Goal: Information Seeking & Learning: Learn about a topic

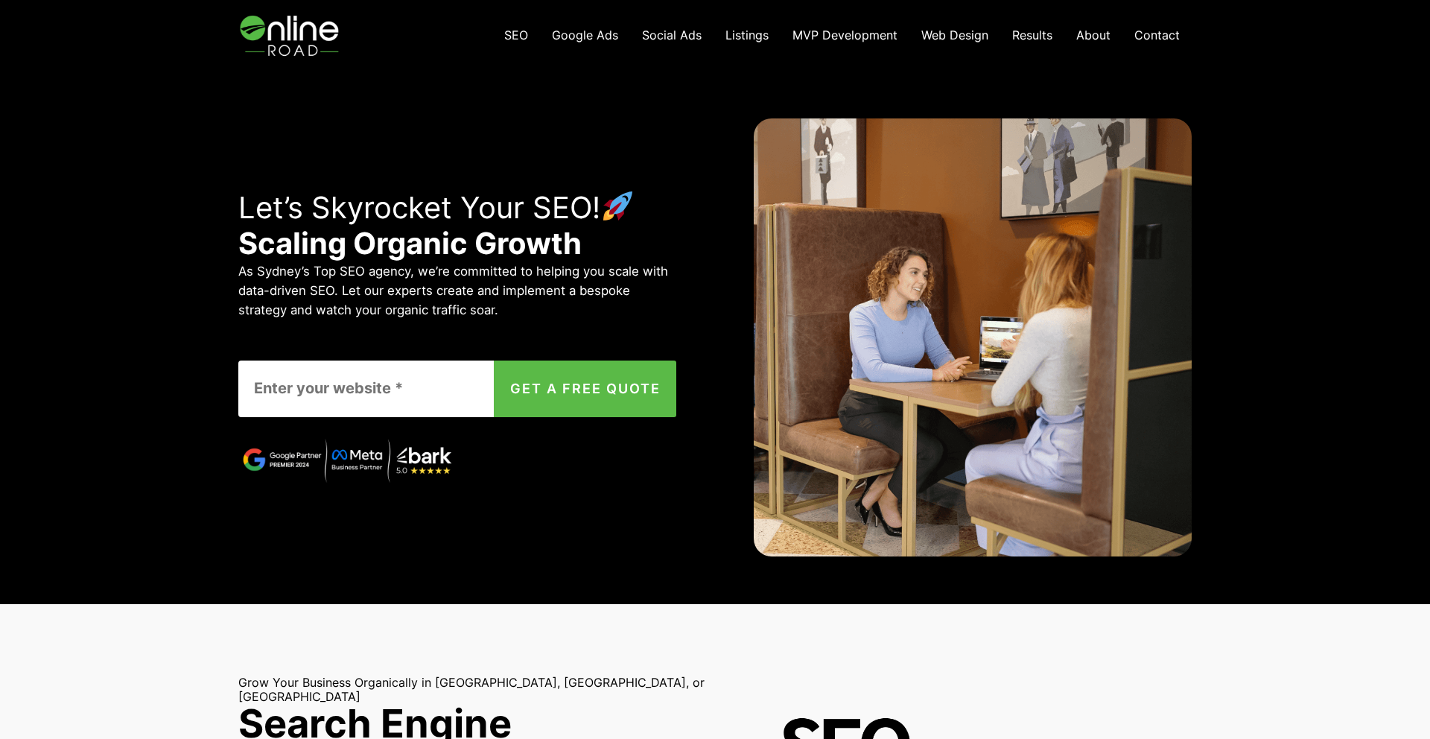
click at [687, 31] on span "Social Ads" at bounding box center [672, 35] width 60 height 15
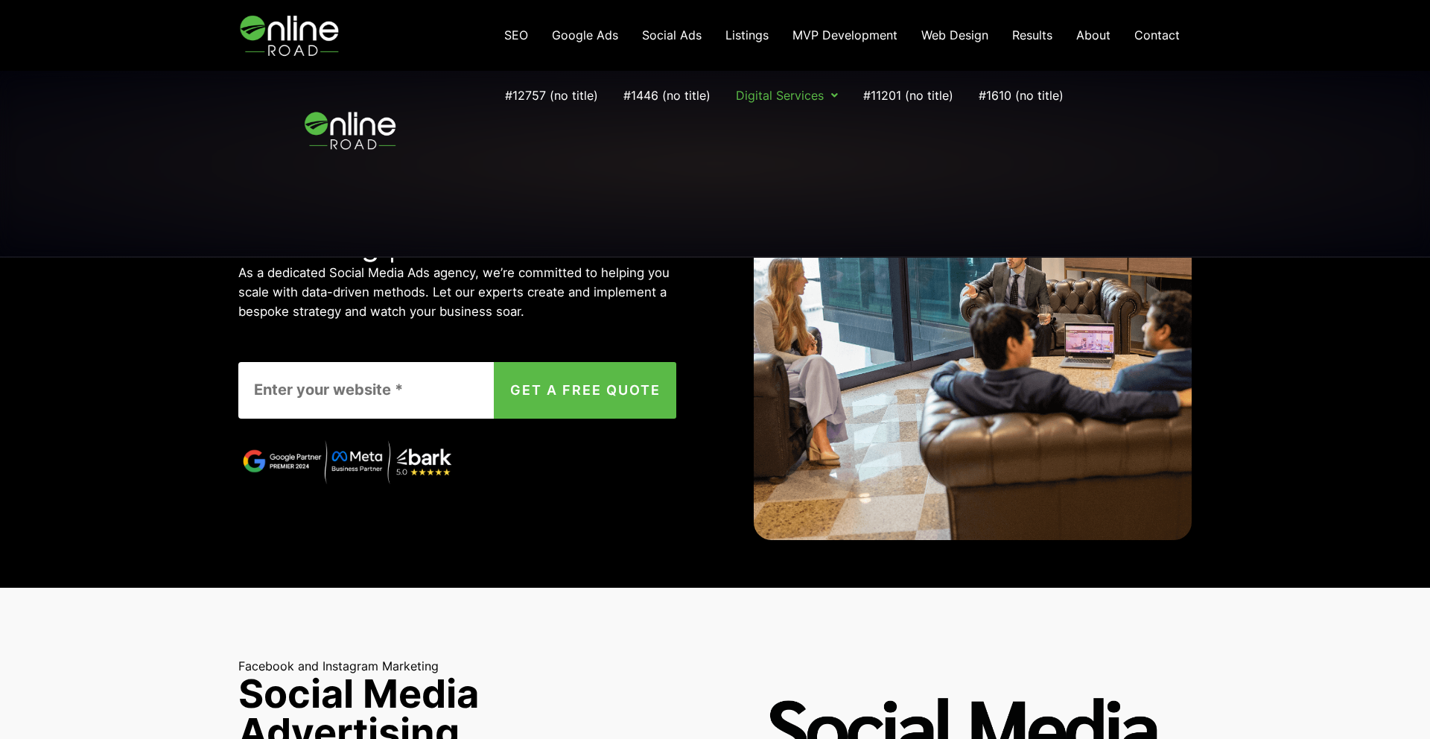
click at [760, 35] on span "Listings" at bounding box center [746, 35] width 43 height 15
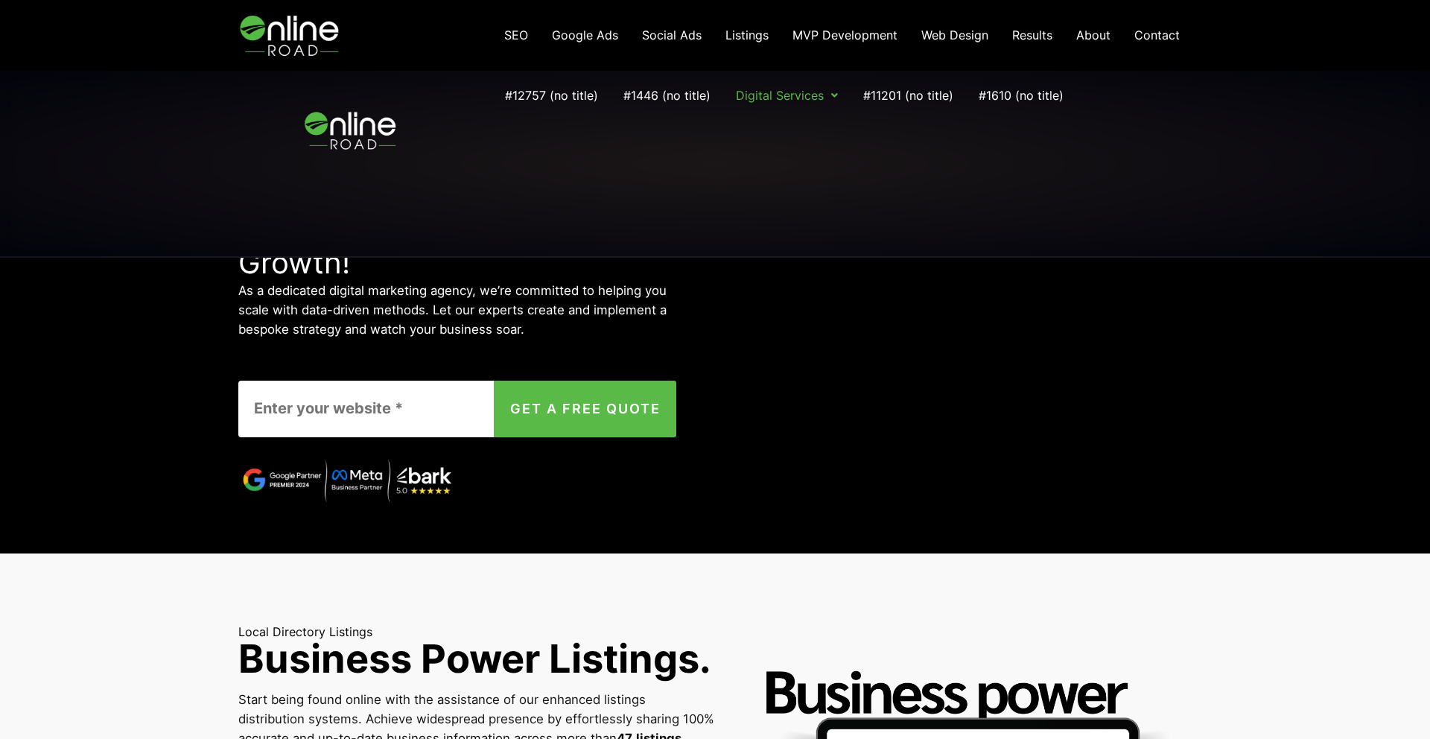
click at [852, 36] on span "MVP Development" at bounding box center [844, 35] width 105 height 15
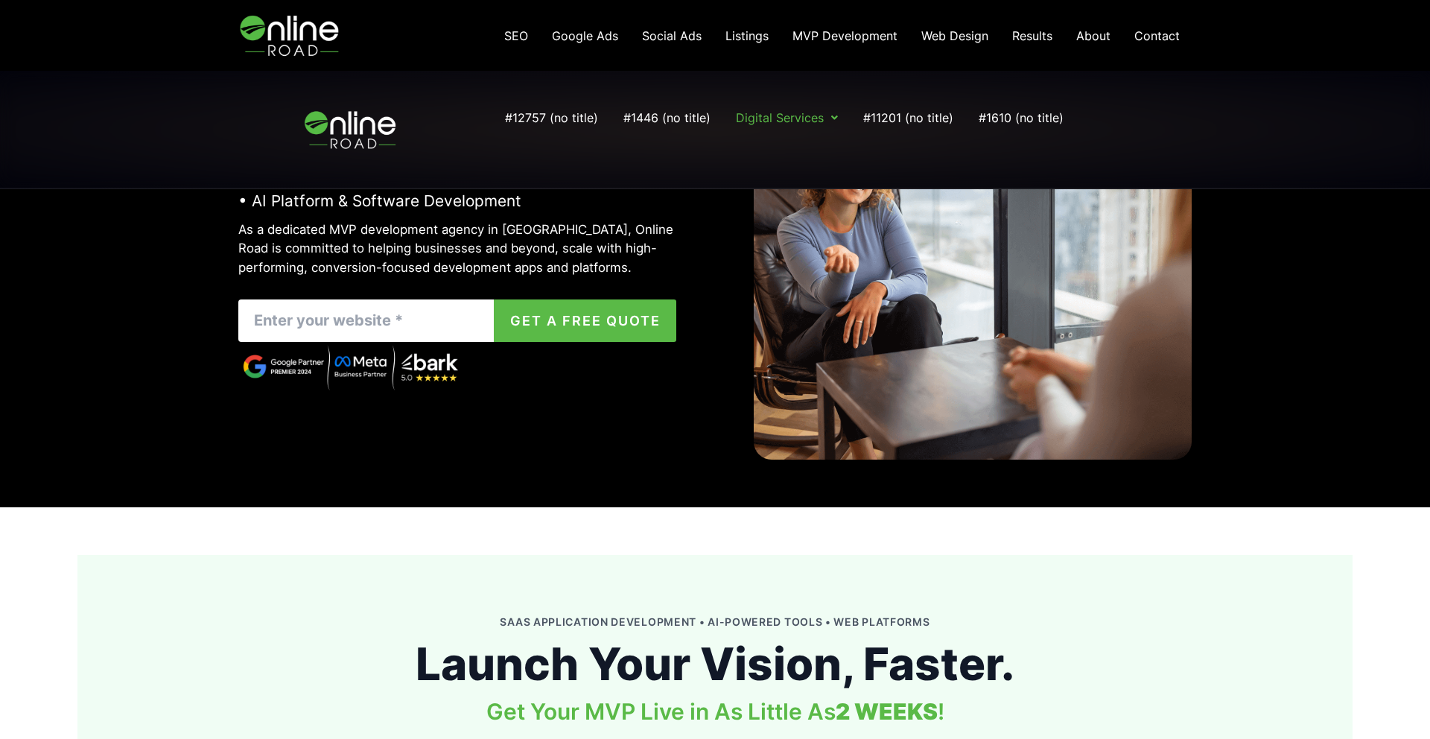
click at [934, 42] on span "Web Design" at bounding box center [954, 35] width 67 height 15
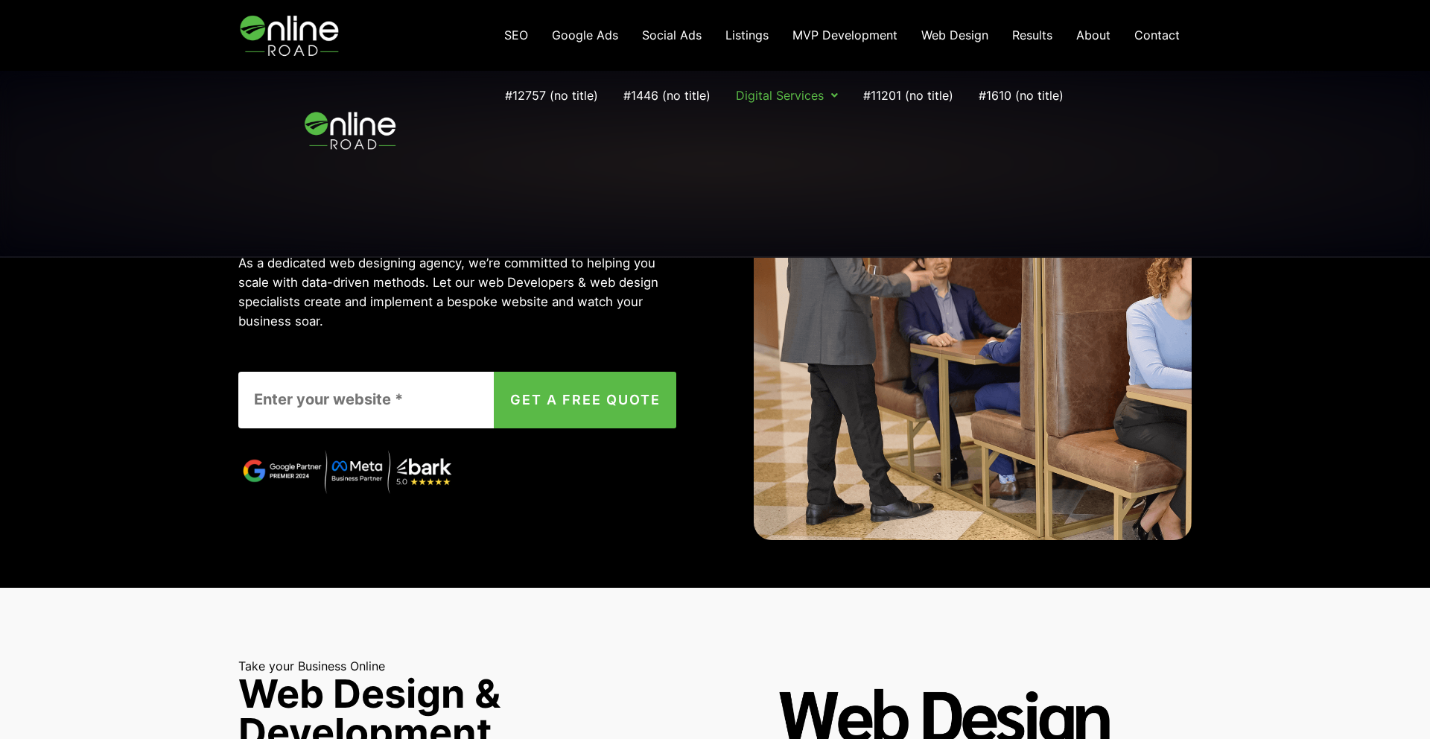
click at [608, 38] on span "Google Ads" at bounding box center [585, 35] width 66 height 15
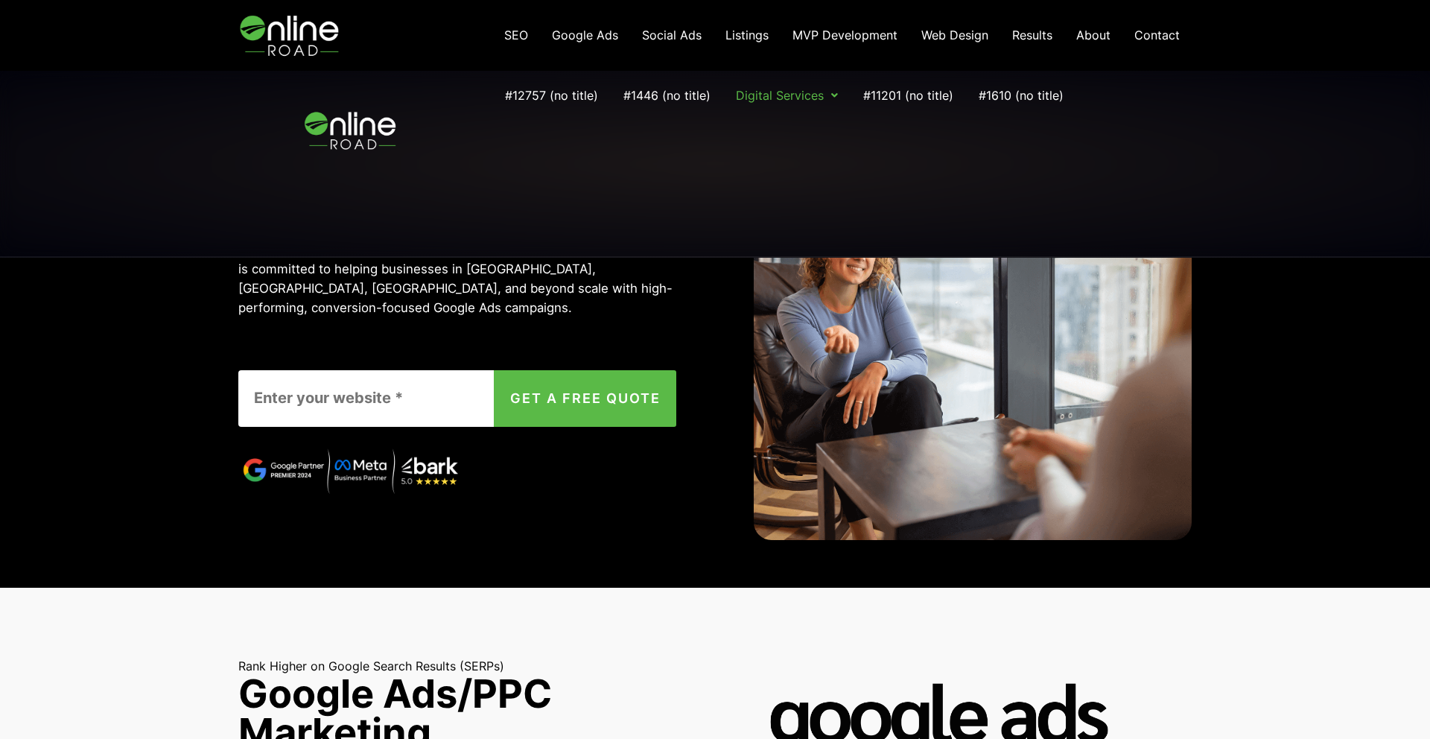
click at [270, 37] on img at bounding box center [291, 35] width 106 height 71
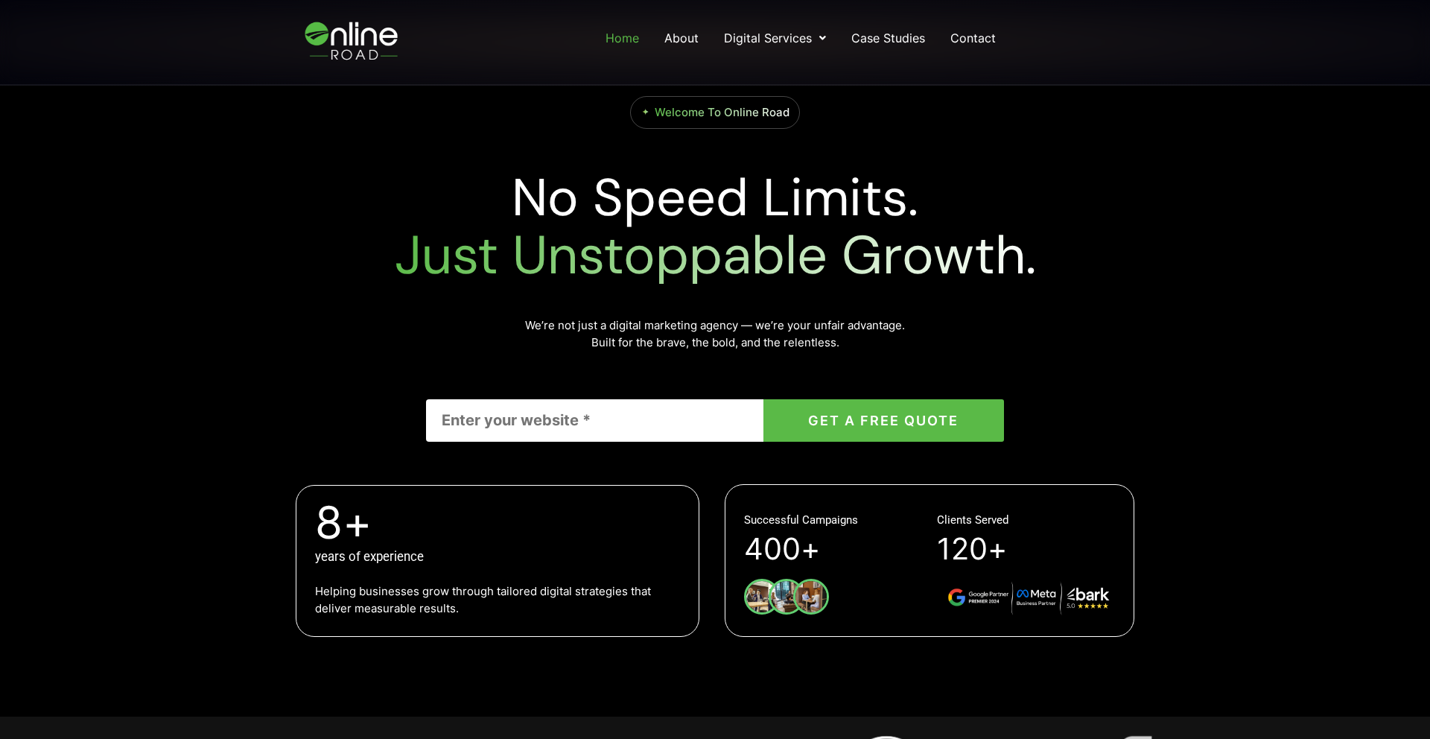
scroll to position [163, 0]
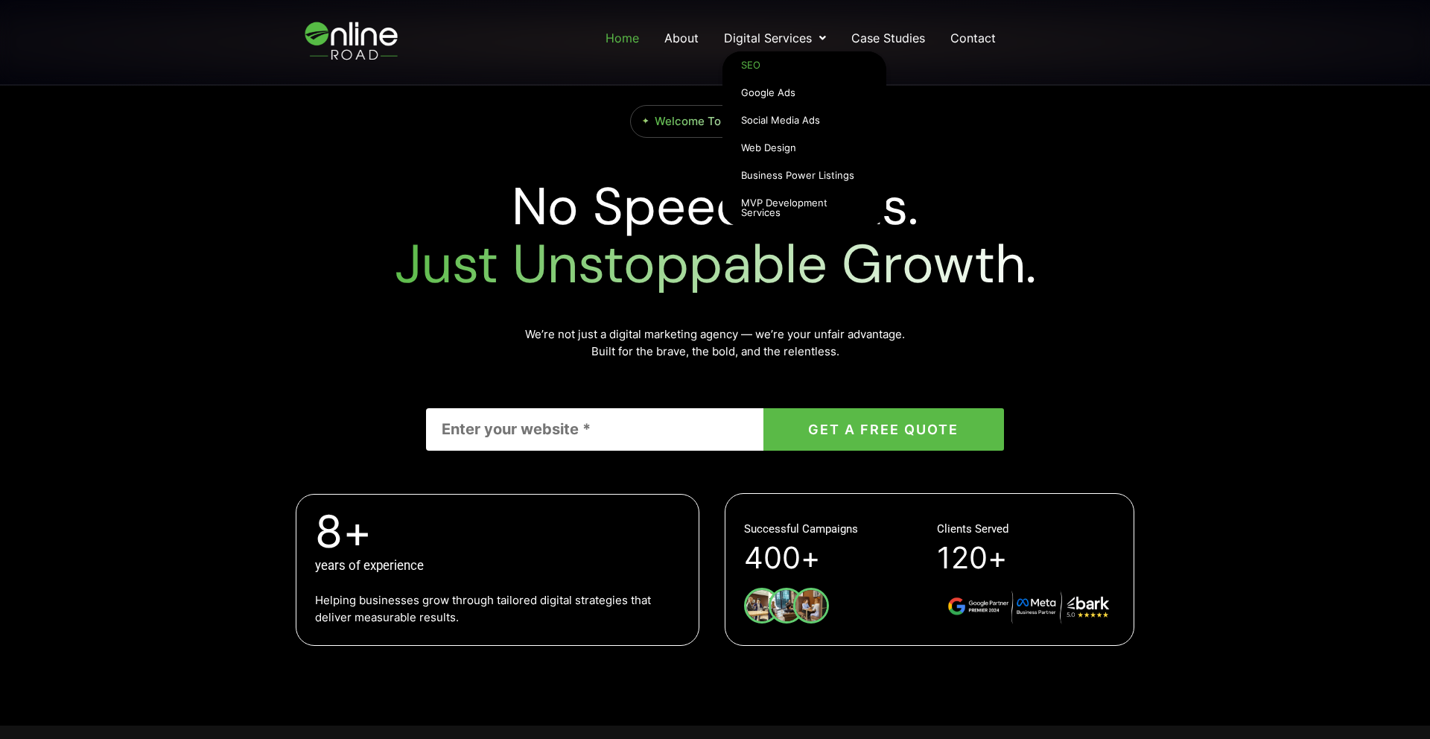
click at [749, 70] on link "SEO" at bounding box center [804, 65] width 164 height 28
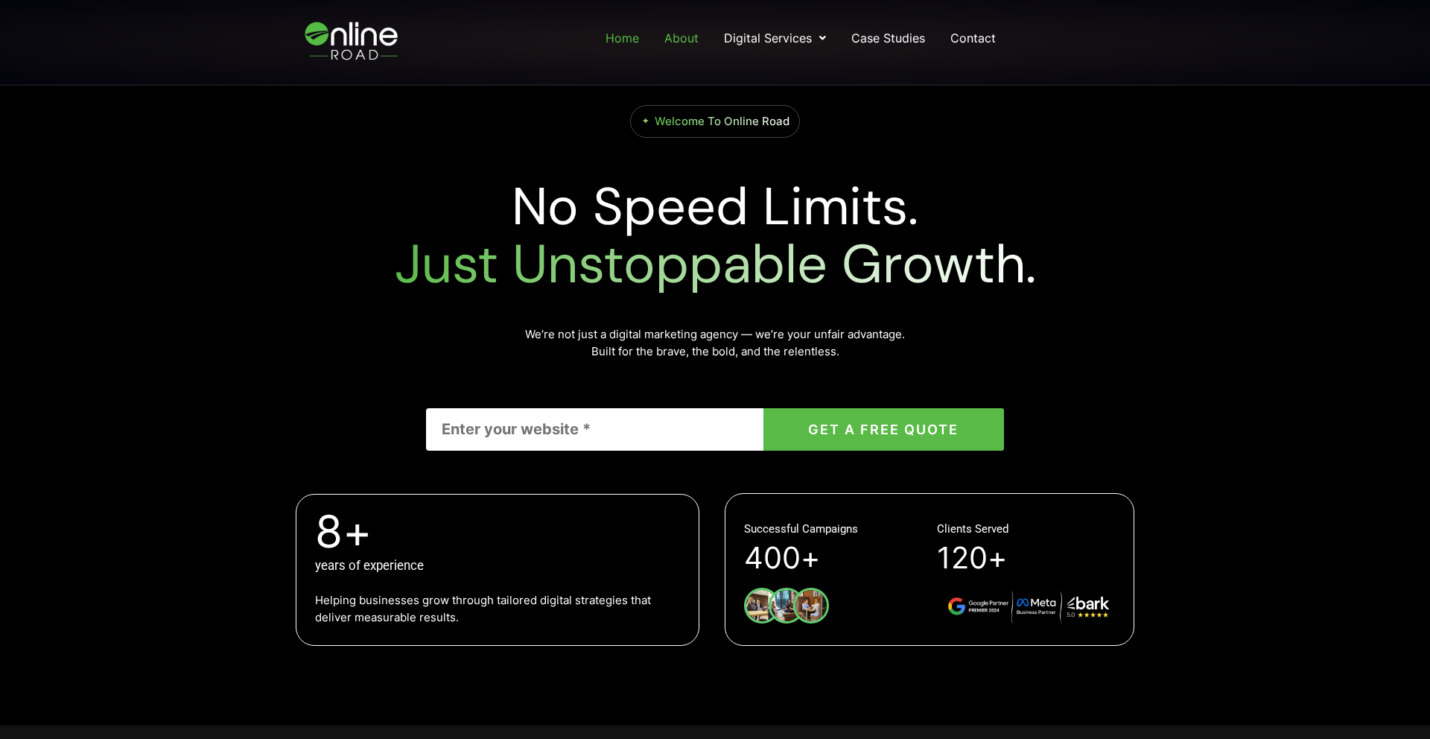
click at [692, 41] on link "About" at bounding box center [681, 38] width 37 height 27
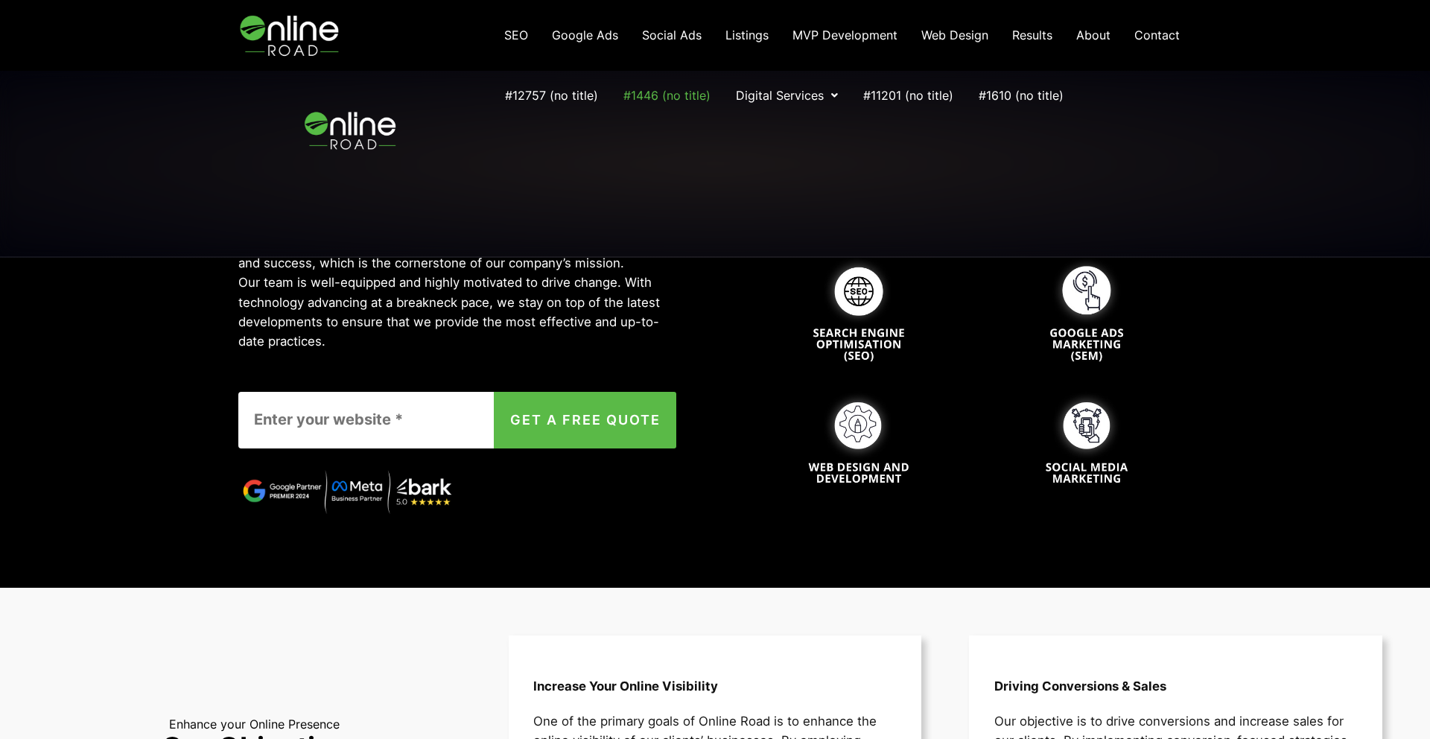
click at [307, 43] on img at bounding box center [291, 35] width 106 height 71
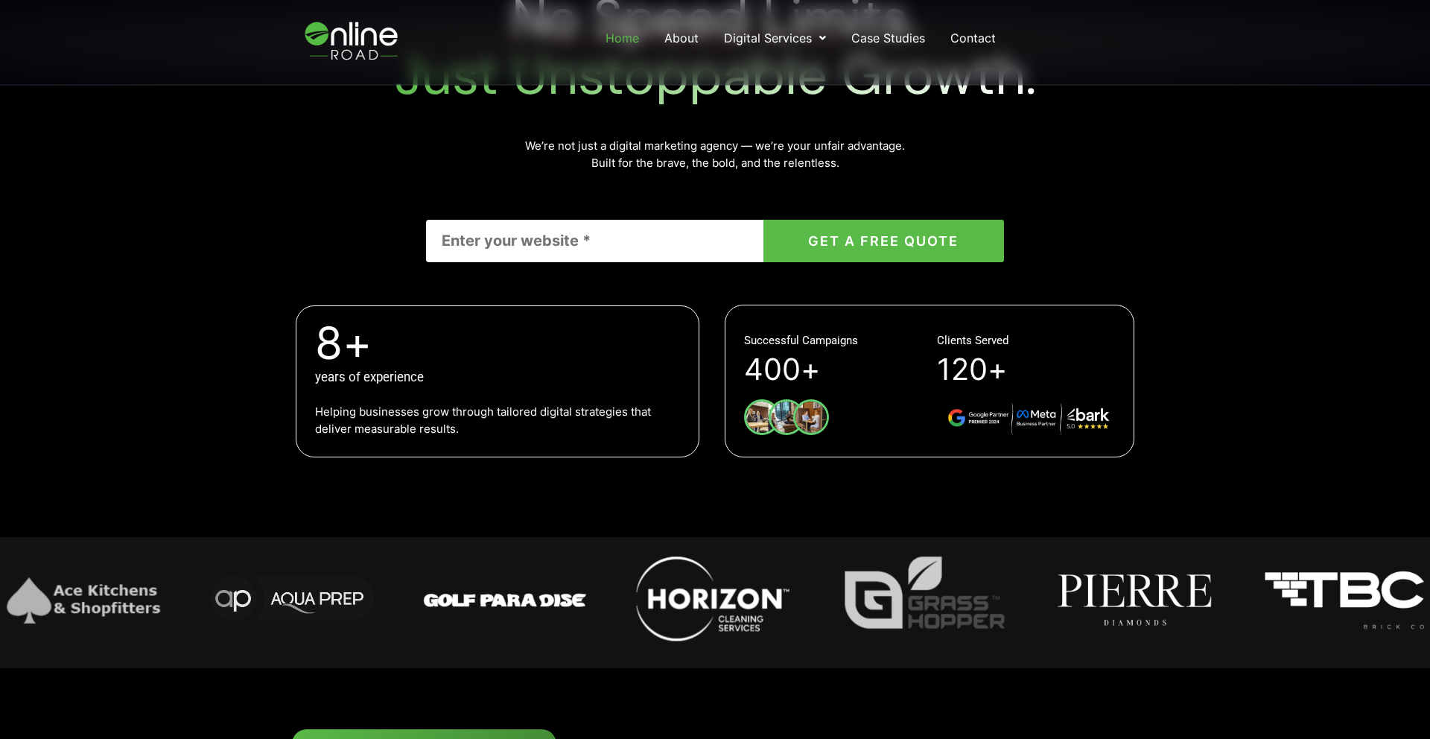
scroll to position [353, 0]
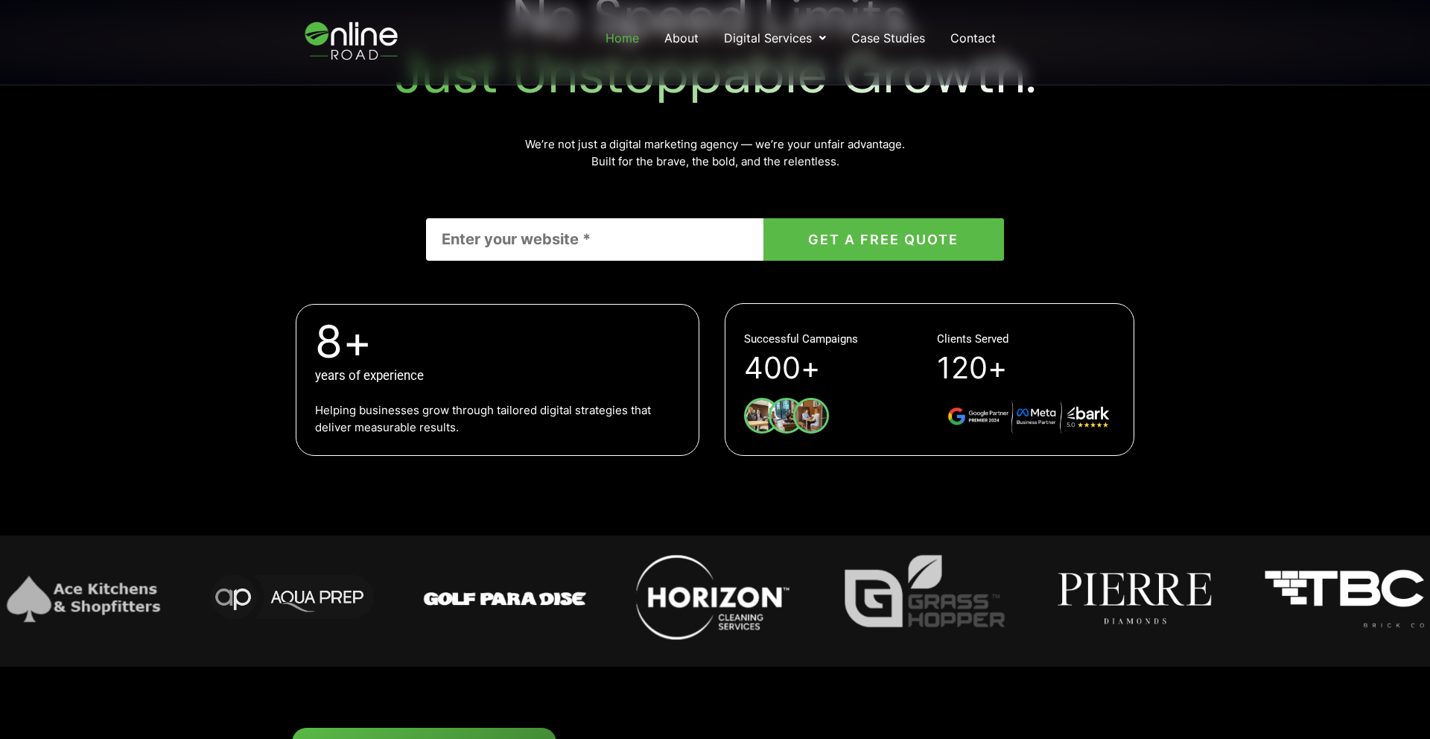
click at [1131, 605] on img "4 / 14" at bounding box center [1134, 598] width 171 height 96
click at [1146, 591] on img "4 / 14" at bounding box center [1134, 598] width 171 height 96
click at [1147, 591] on img "4 / 14" at bounding box center [1134, 598] width 171 height 96
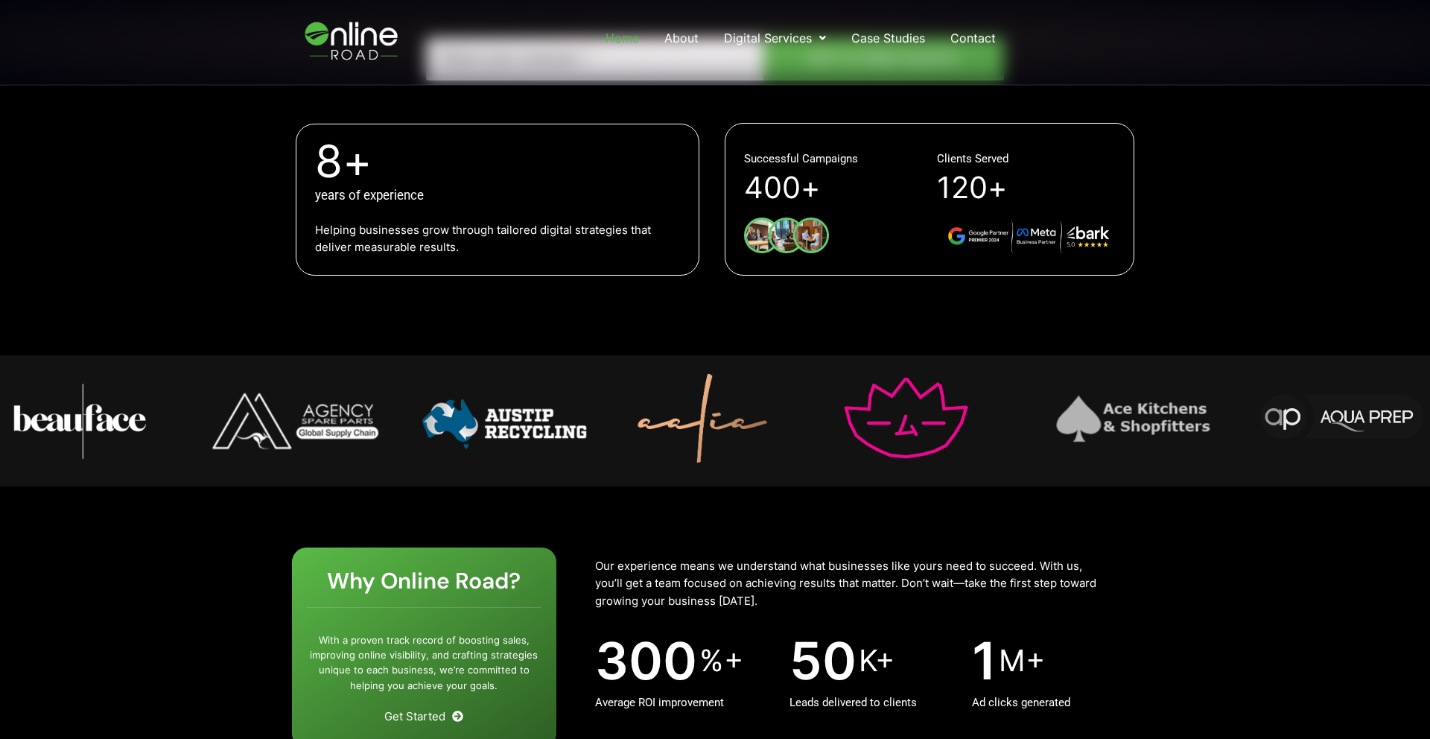
scroll to position [0, 0]
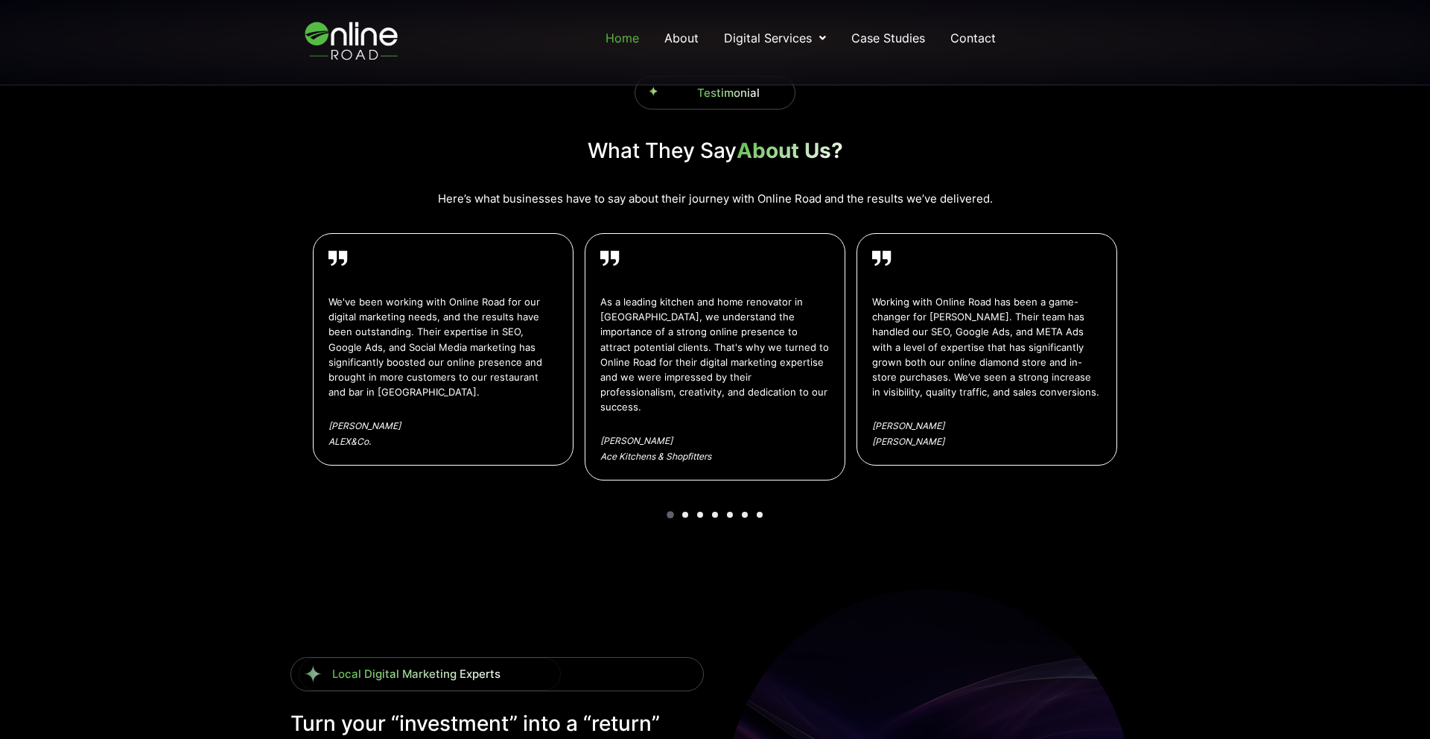
scroll to position [2516, 0]
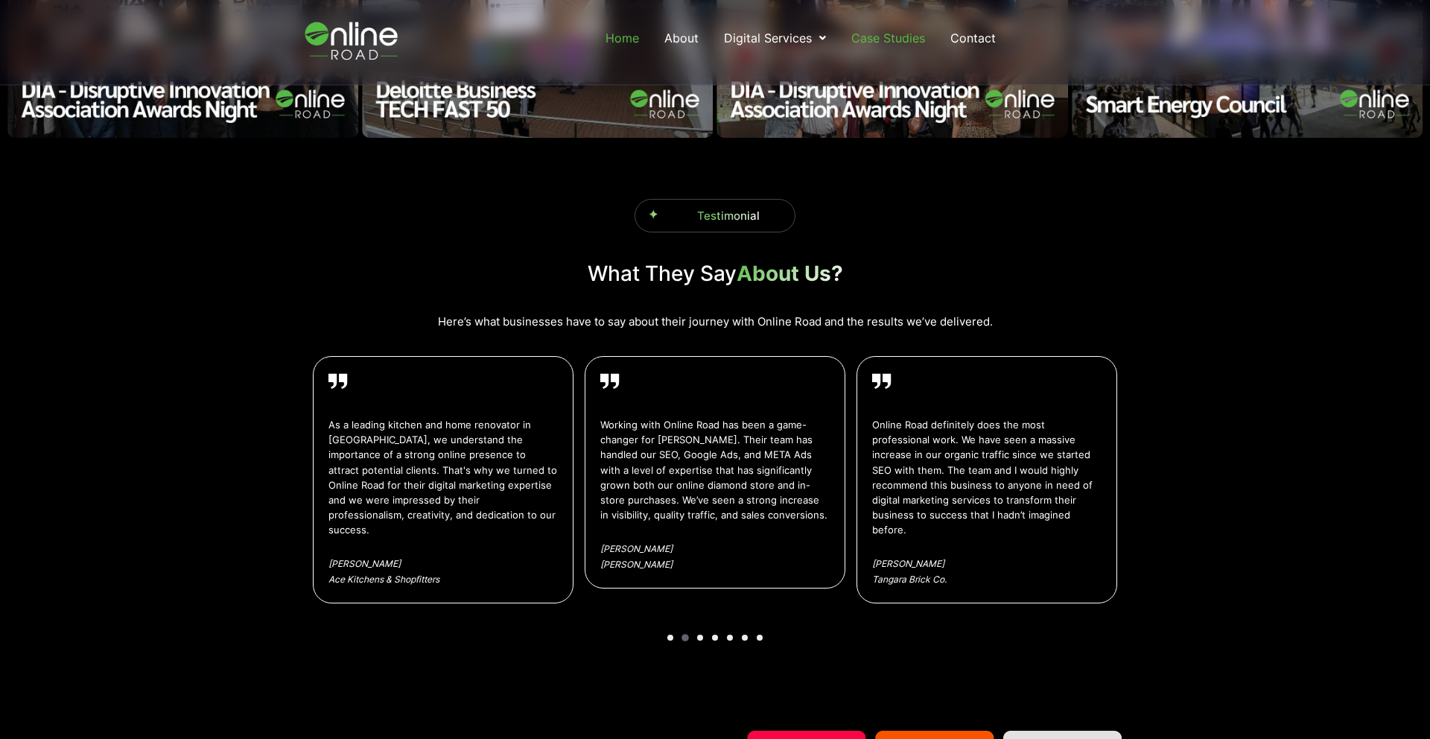
click at [887, 34] on link "Case Studies" at bounding box center [888, 38] width 77 height 27
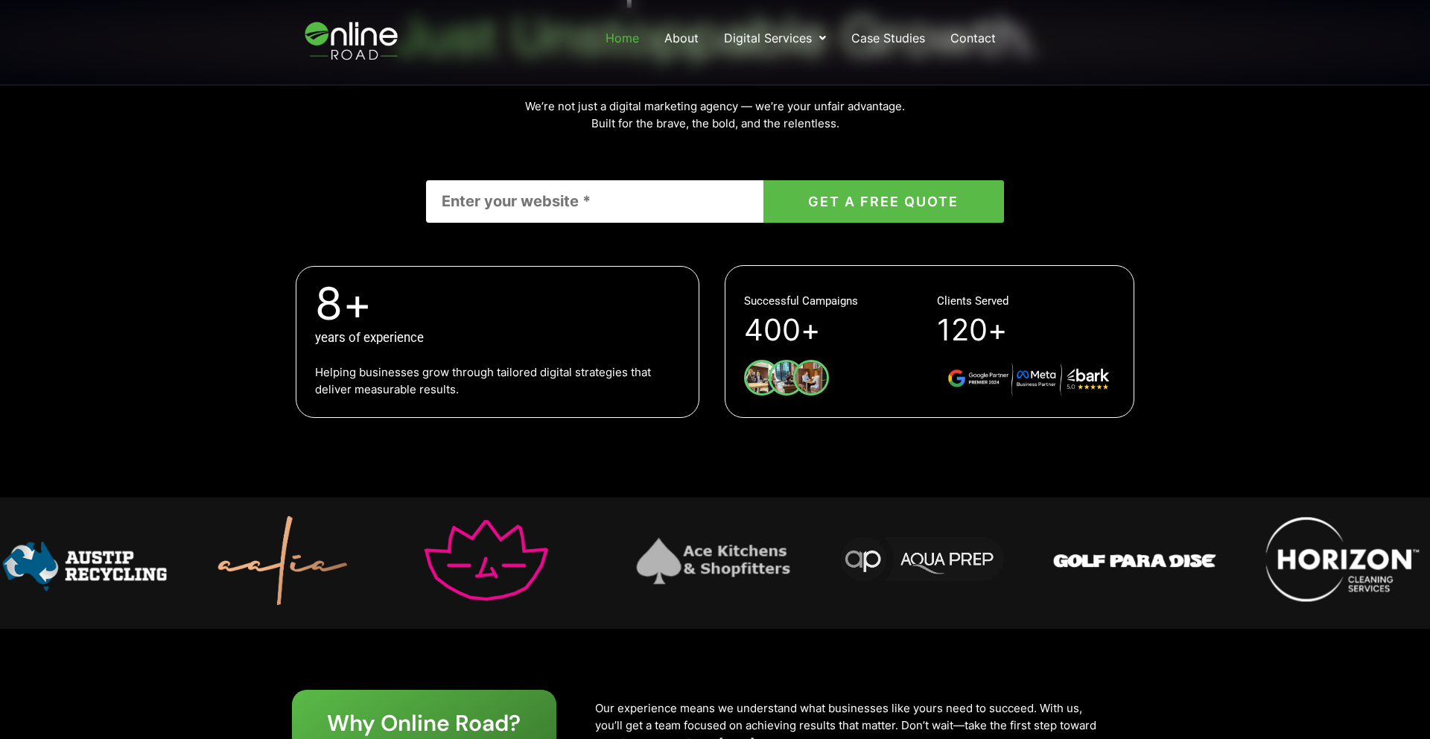
scroll to position [0, 0]
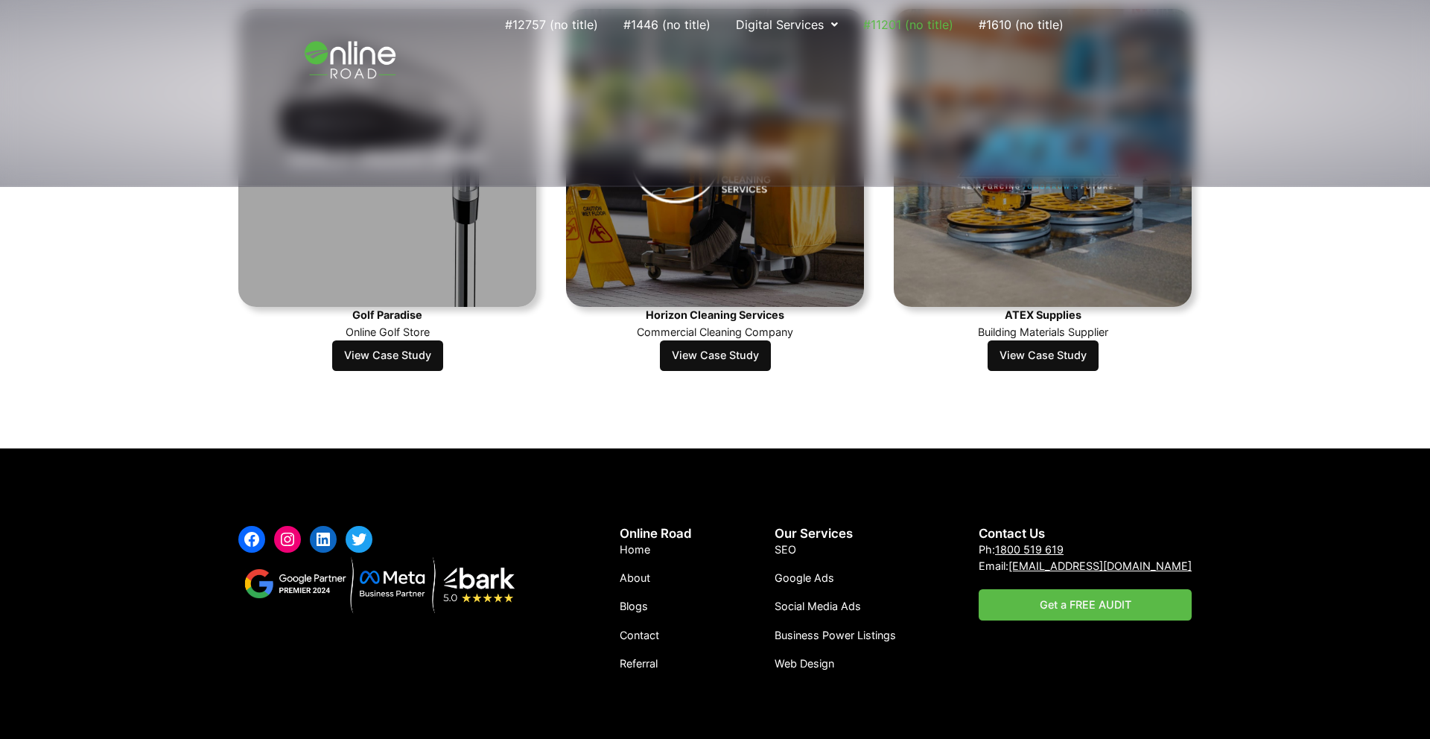
scroll to position [912, 0]
